Goal: Information Seeking & Learning: Understand process/instructions

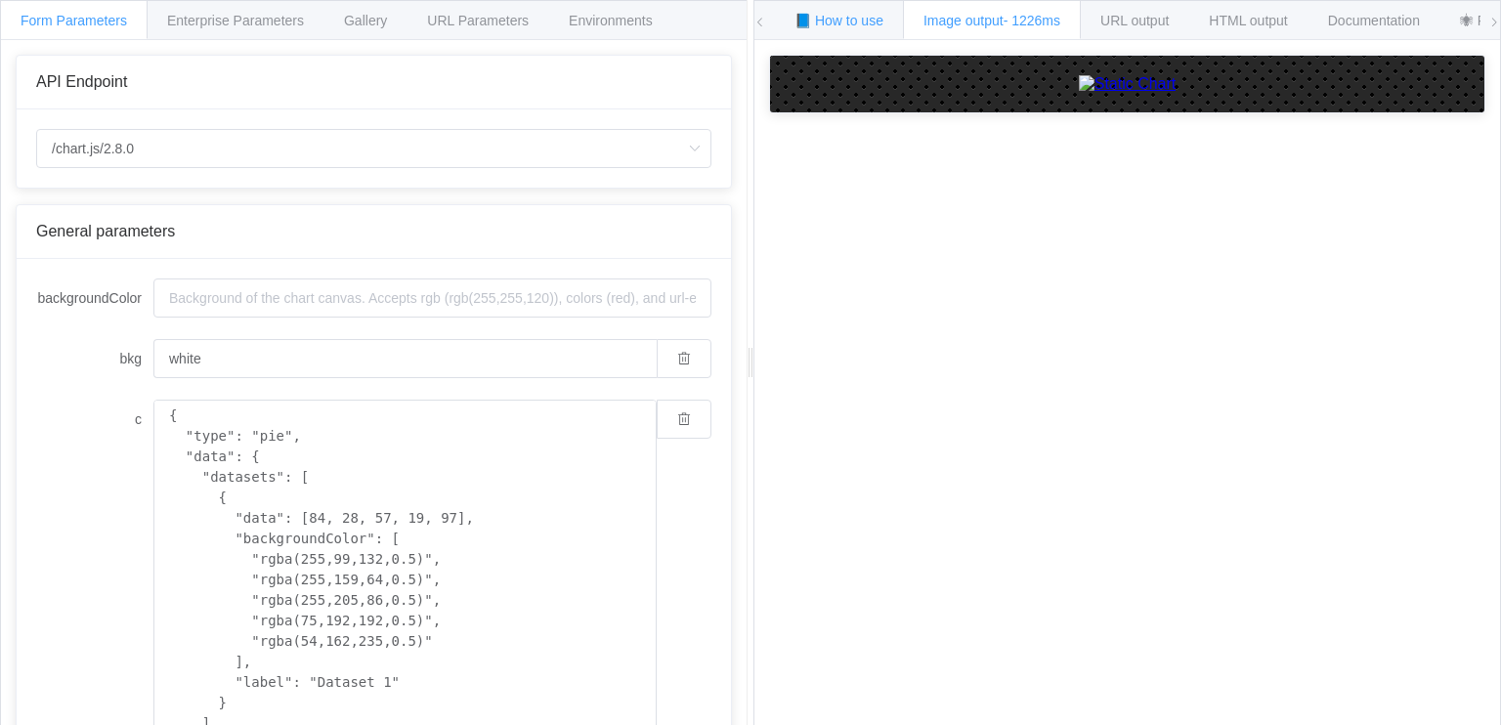
click at [813, 17] on span "📘 How to use" at bounding box center [838, 21] width 89 height 16
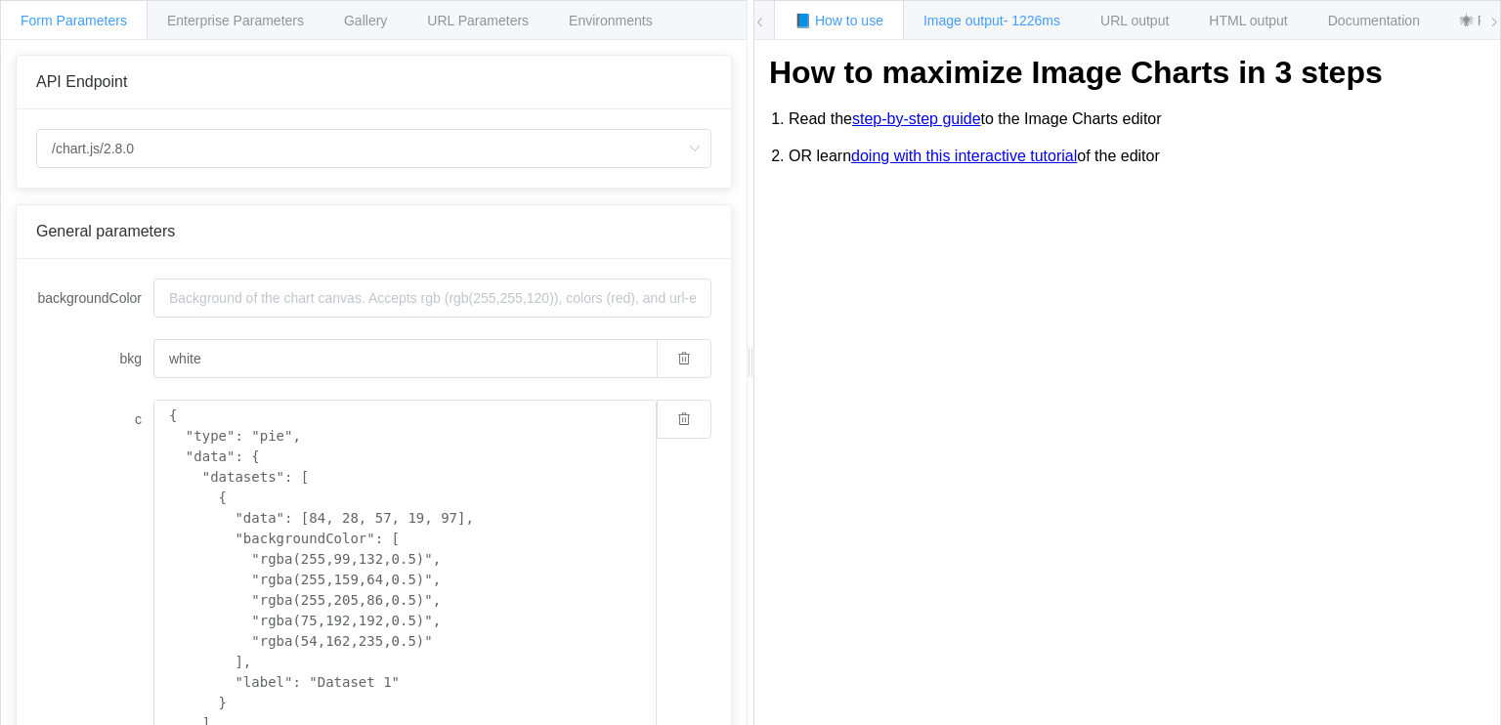
click at [957, 8] on div "Image output - 1226ms" at bounding box center [992, 19] width 178 height 39
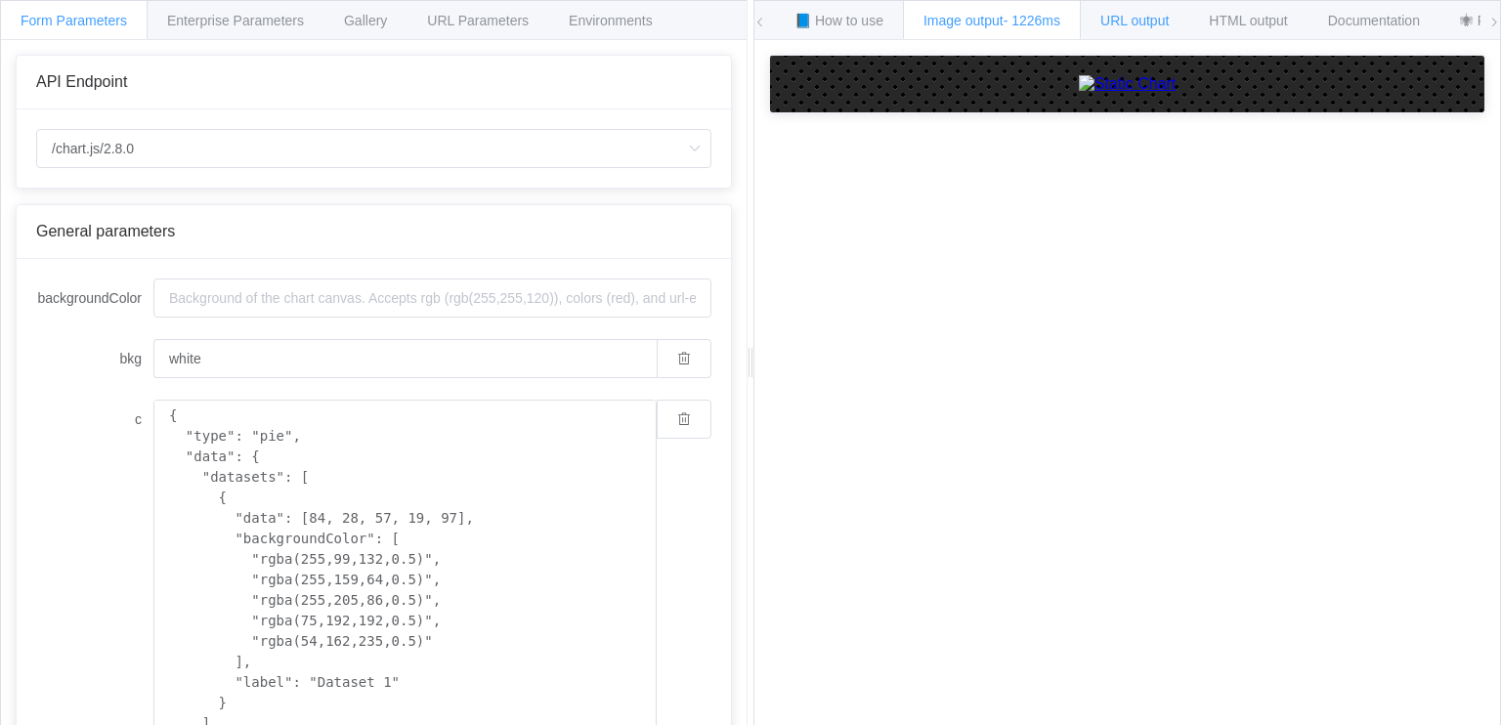
click at [1115, 14] on span "URL output" at bounding box center [1134, 21] width 68 height 16
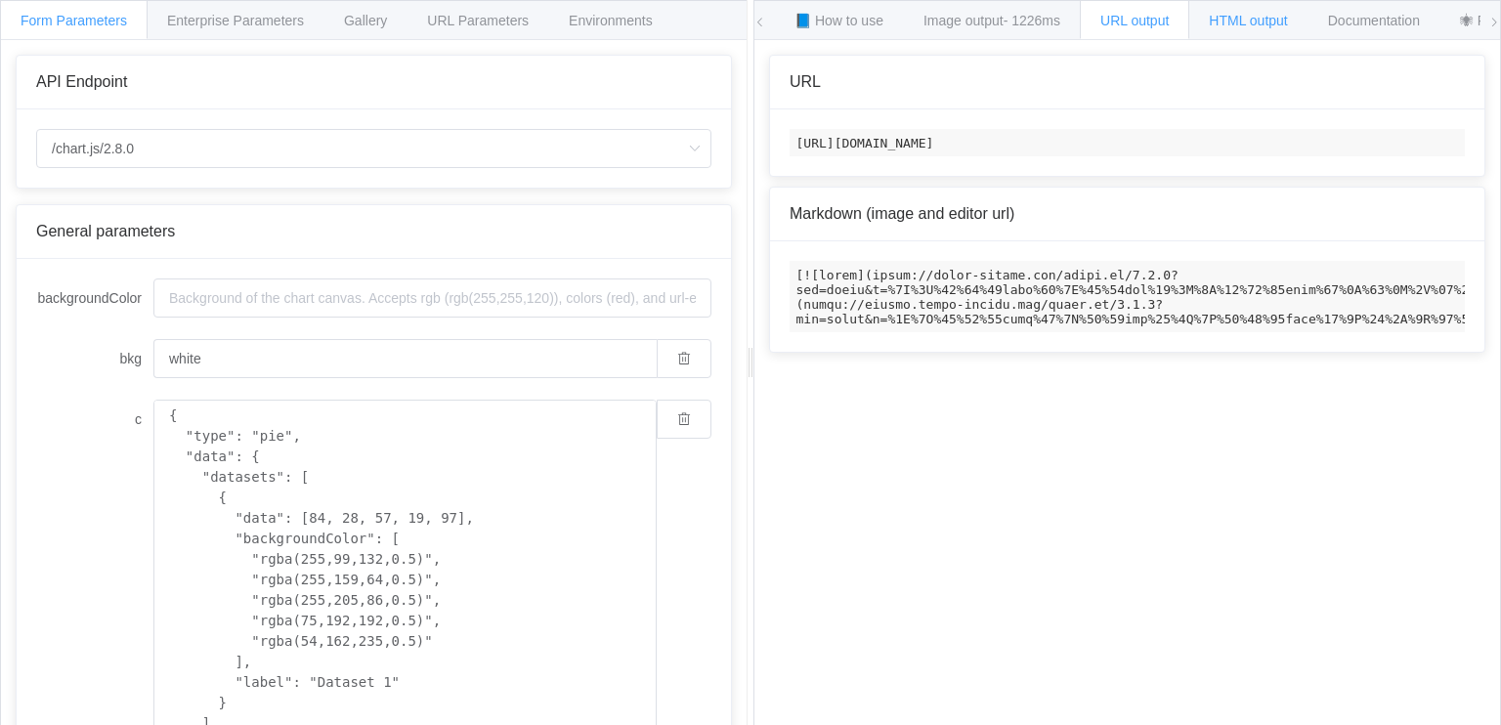
click at [1239, 13] on span "HTML output" at bounding box center [1248, 21] width 78 height 16
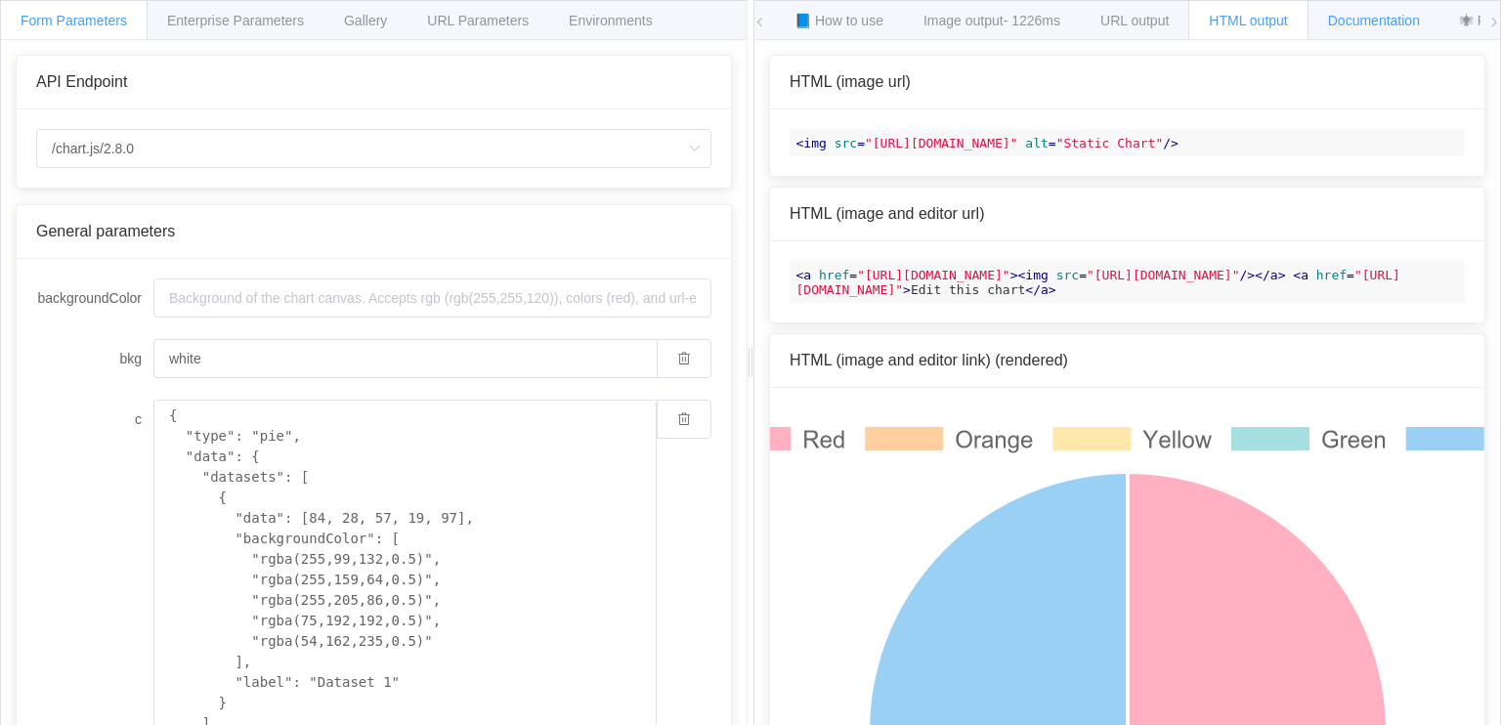
click at [1340, 13] on span "Documentation" at bounding box center [1374, 21] width 92 height 16
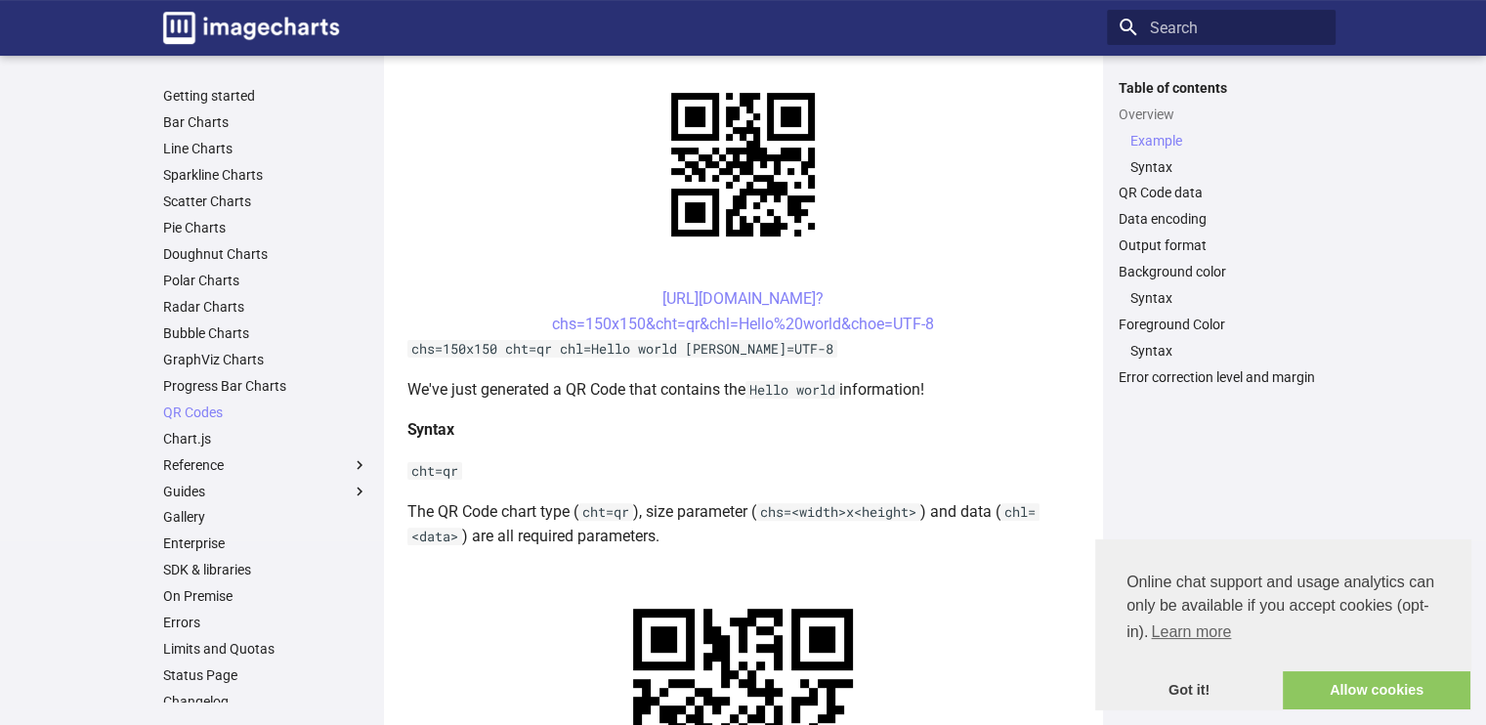
scroll to position [452, 0]
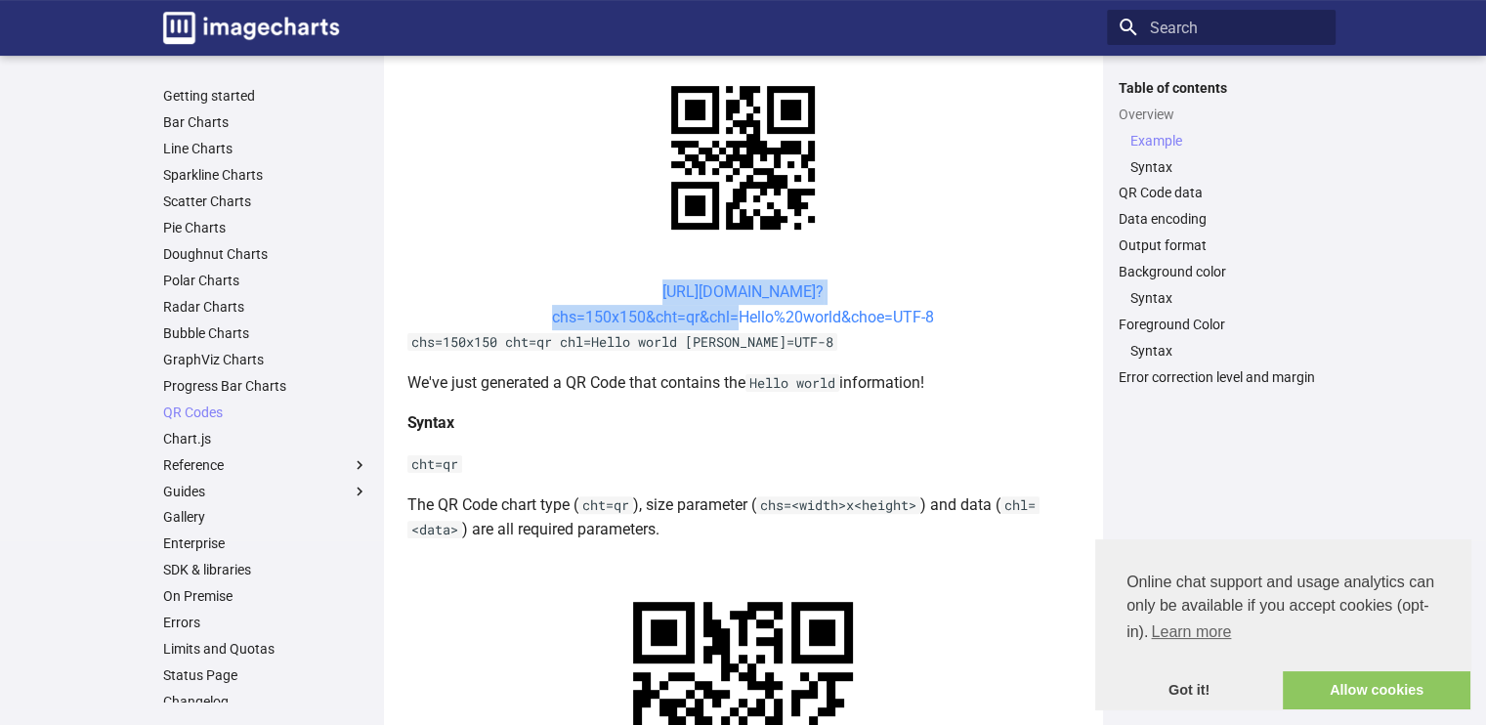
drag, startPoint x: 617, startPoint y: 290, endPoint x: 731, endPoint y: 321, distance: 117.6
click at [731, 321] on center "[URL][DOMAIN_NAME]? chs=150x150&cht=qr&chl=Hello%20world&choe=UTF-8" at bounding box center [743, 304] width 672 height 50
copy link "[URL][DOMAIN_NAME]? chs=150x150&cht=qr&chl"
